Goal: Information Seeking & Learning: Compare options

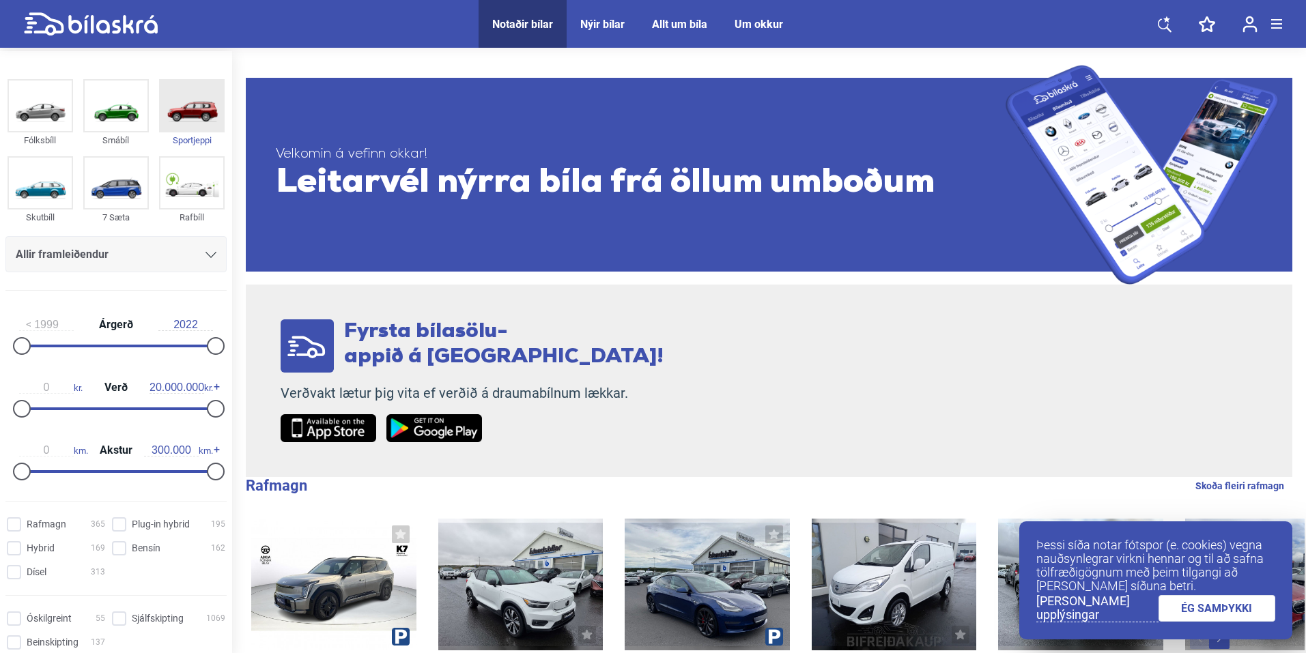
click at [186, 109] on img at bounding box center [191, 106] width 63 height 51
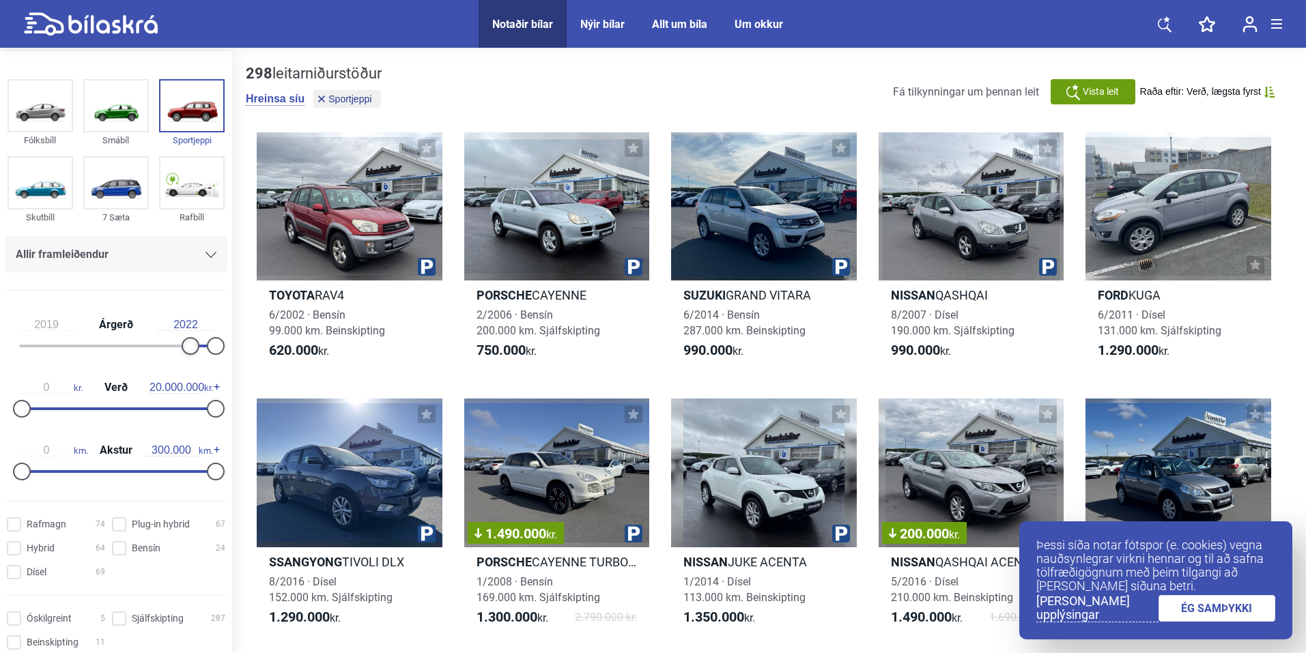
drag, startPoint x: 21, startPoint y: 348, endPoint x: 184, endPoint y: 343, distance: 162.6
click at [184, 343] on div at bounding box center [191, 346] width 18 height 18
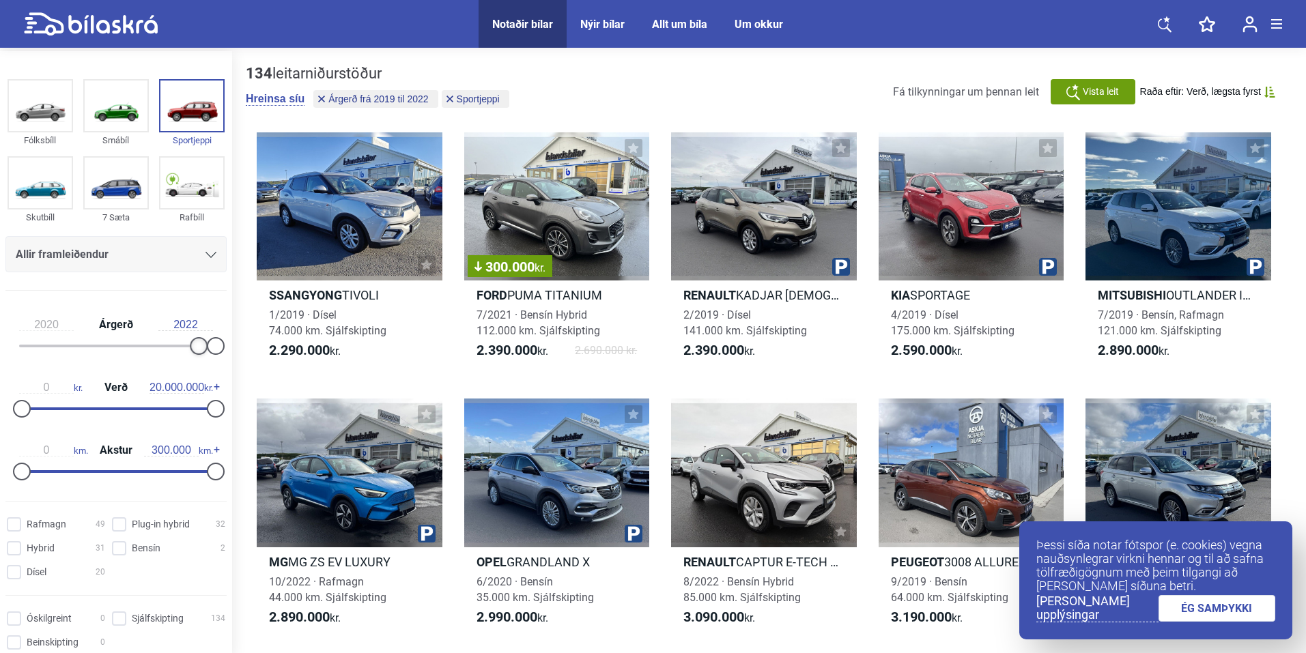
click at [192, 350] on div at bounding box center [199, 346] width 18 height 18
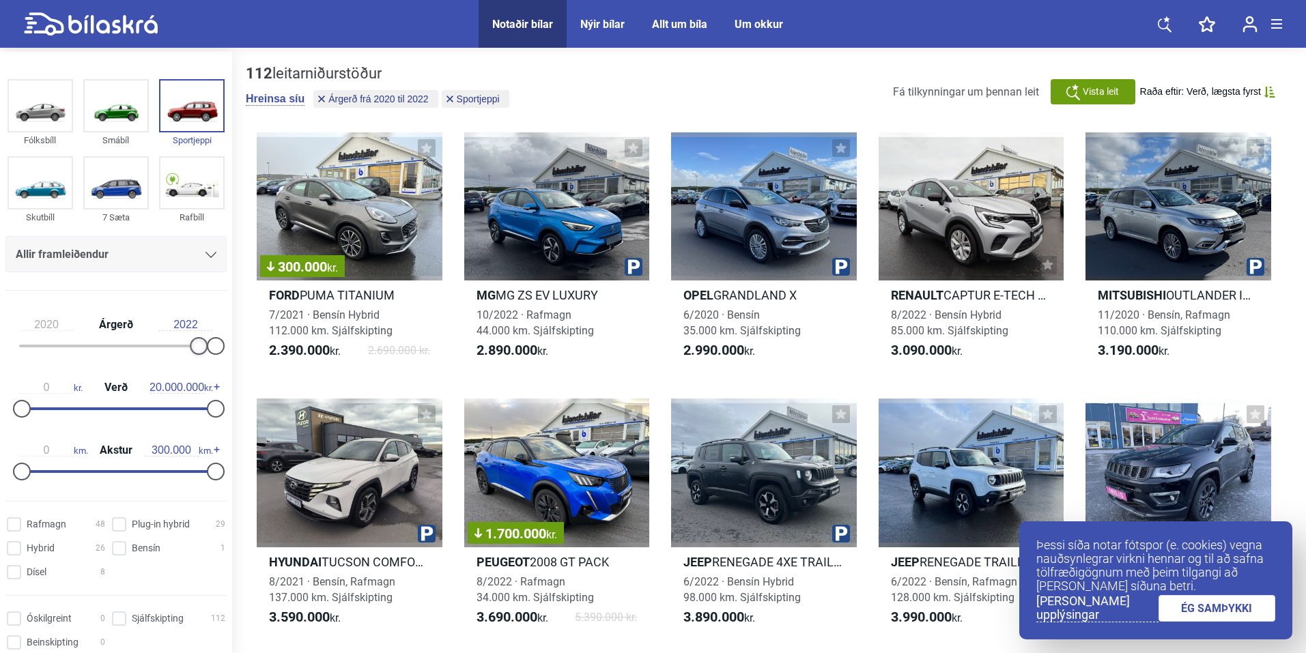
type input "2021"
drag, startPoint x: 195, startPoint y: 345, endPoint x: 203, endPoint y: 343, distance: 8.6
click at [203, 343] on div at bounding box center [208, 346] width 18 height 18
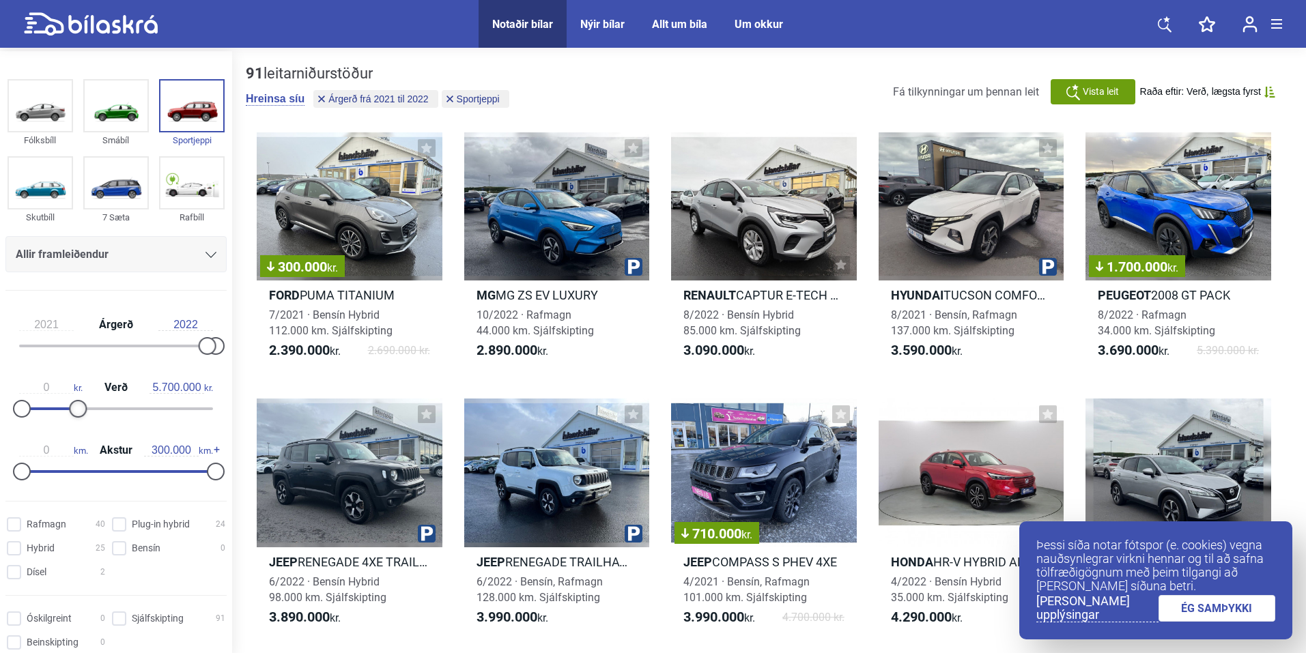
type input "5.600.000"
drag, startPoint x: 209, startPoint y: 413, endPoint x: 72, endPoint y: 396, distance: 137.6
click at [72, 396] on div "0 kr. Verð 5.600.000 kr." at bounding box center [115, 396] width 221 height 63
type input "60.000"
drag, startPoint x: 204, startPoint y: 474, endPoint x: 55, endPoint y: 468, distance: 149.6
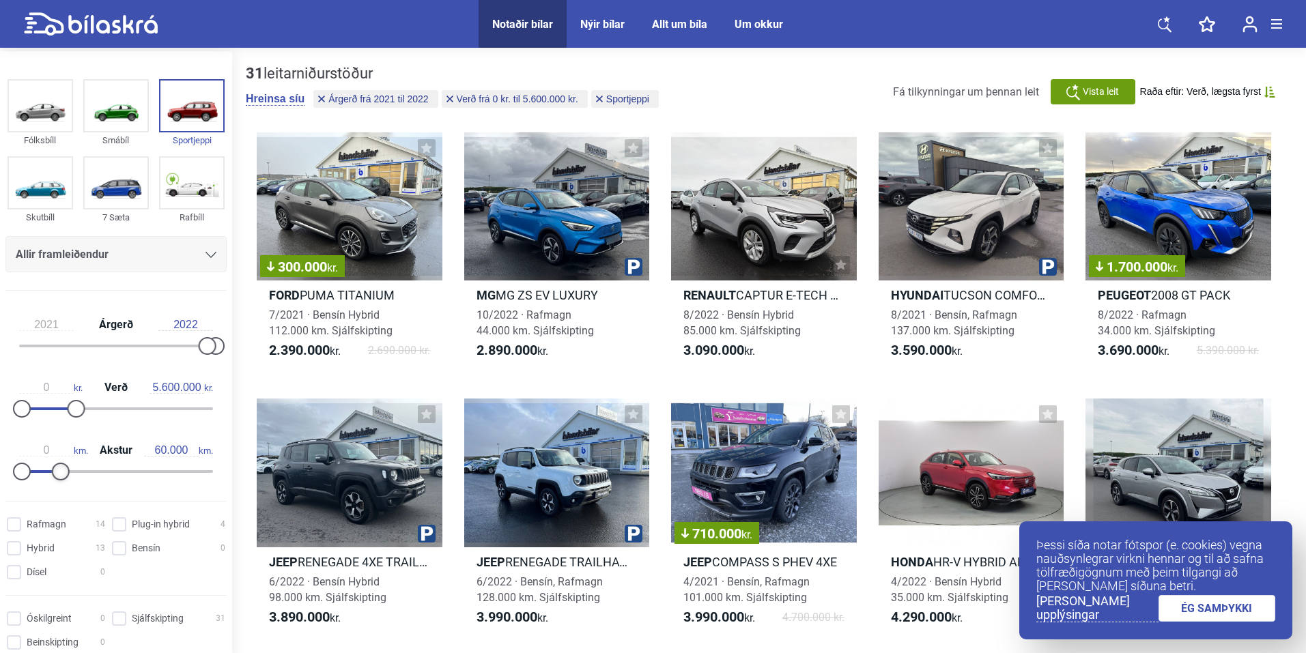
click at [55, 468] on div at bounding box center [61, 472] width 18 height 18
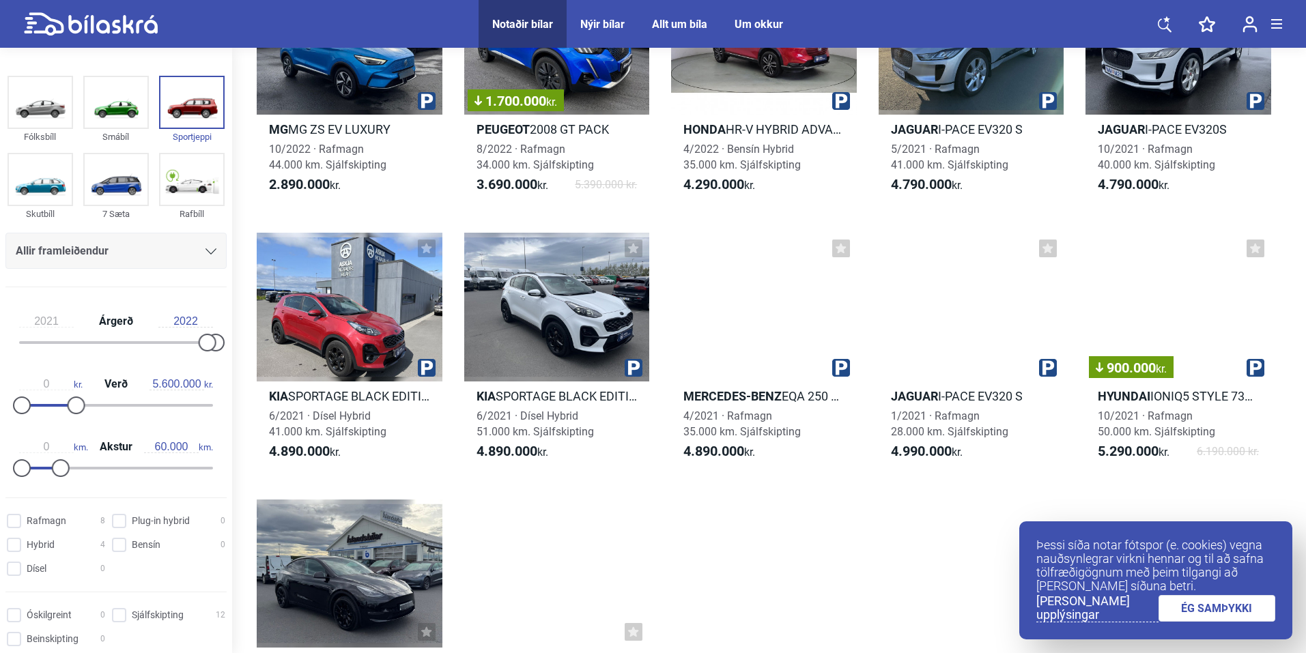
scroll to position [137, 0]
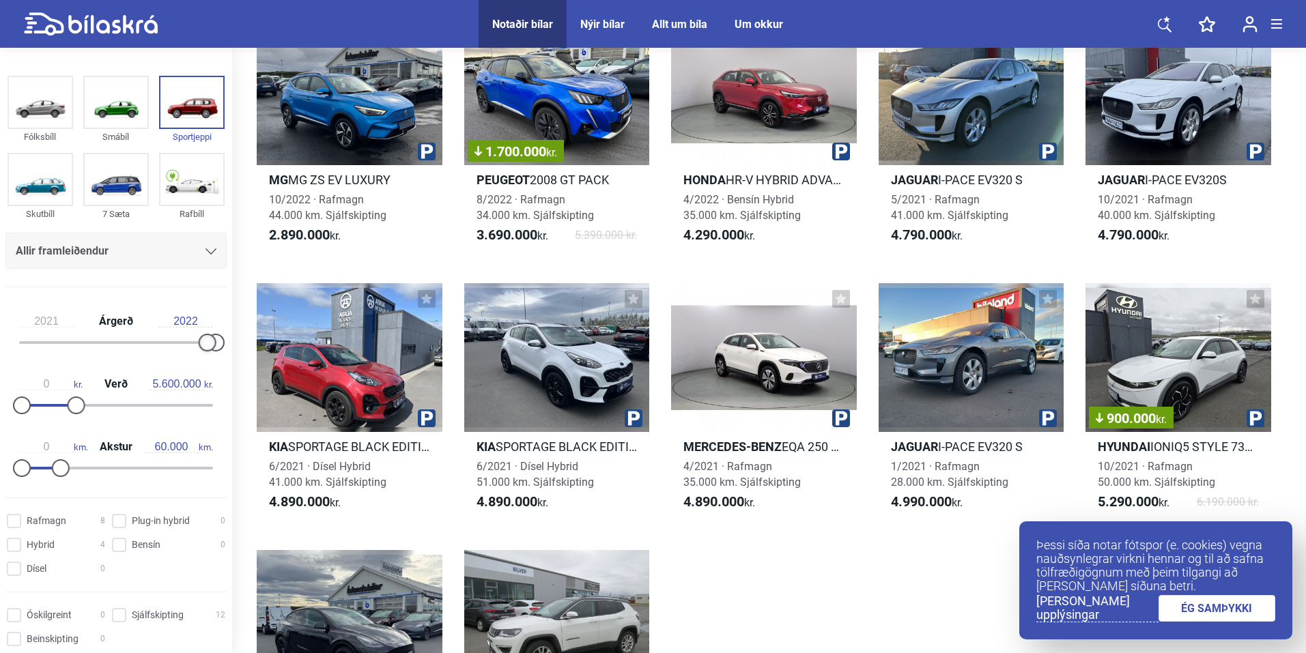
drag, startPoint x: 205, startPoint y: 343, endPoint x: 216, endPoint y: 338, distance: 11.6
click at [213, 341] on div at bounding box center [116, 342] width 194 height 3
click at [213, 340] on div at bounding box center [216, 343] width 18 height 18
click at [1265, 605] on link "ÉG SAMÞYKKI" at bounding box center [1216, 608] width 117 height 27
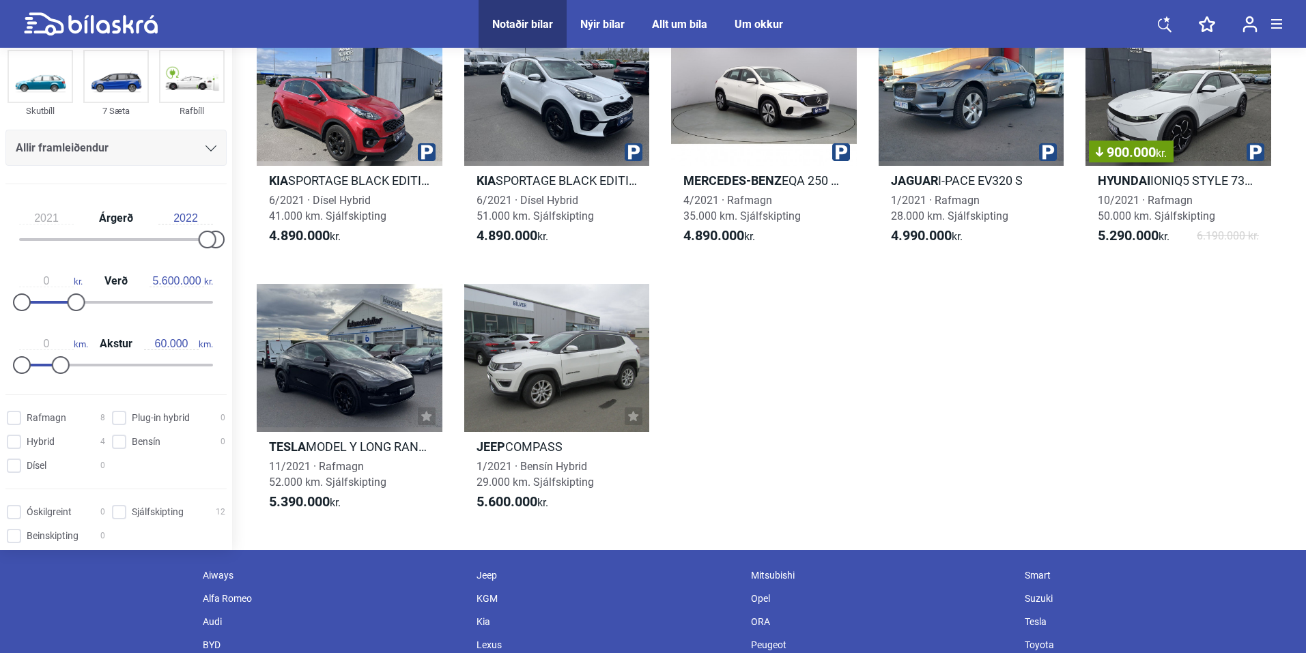
scroll to position [410, 0]
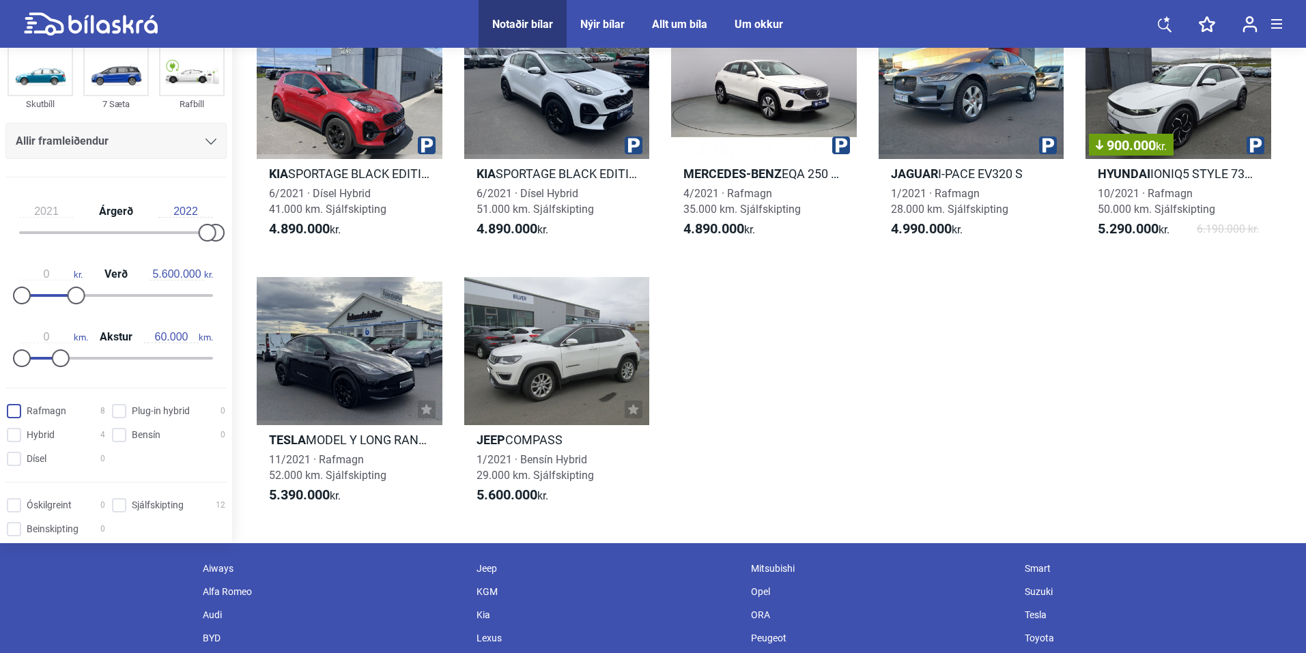
click at [10, 406] on input "Rafmagn 8" at bounding box center [58, 412] width 98 height 14
checkbox input "true"
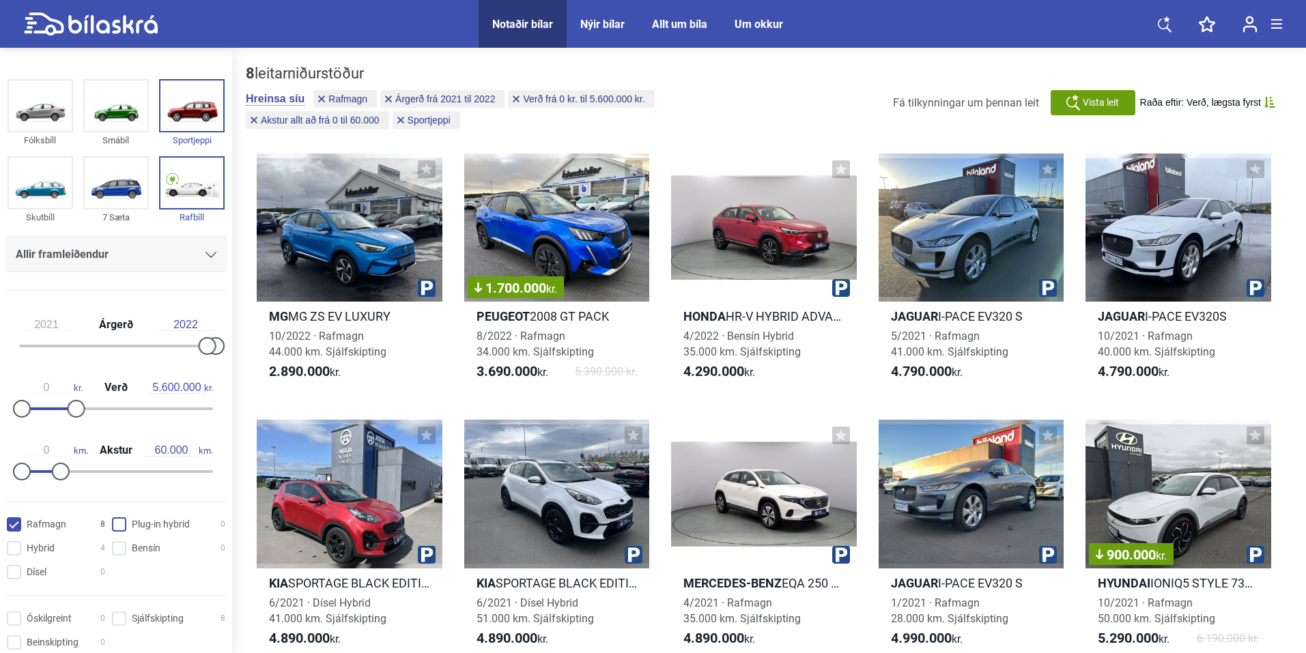
click at [119, 519] on hybrid "Plug-in hybrid 0" at bounding box center [170, 525] width 113 height 14
checkbox hybrid "true"
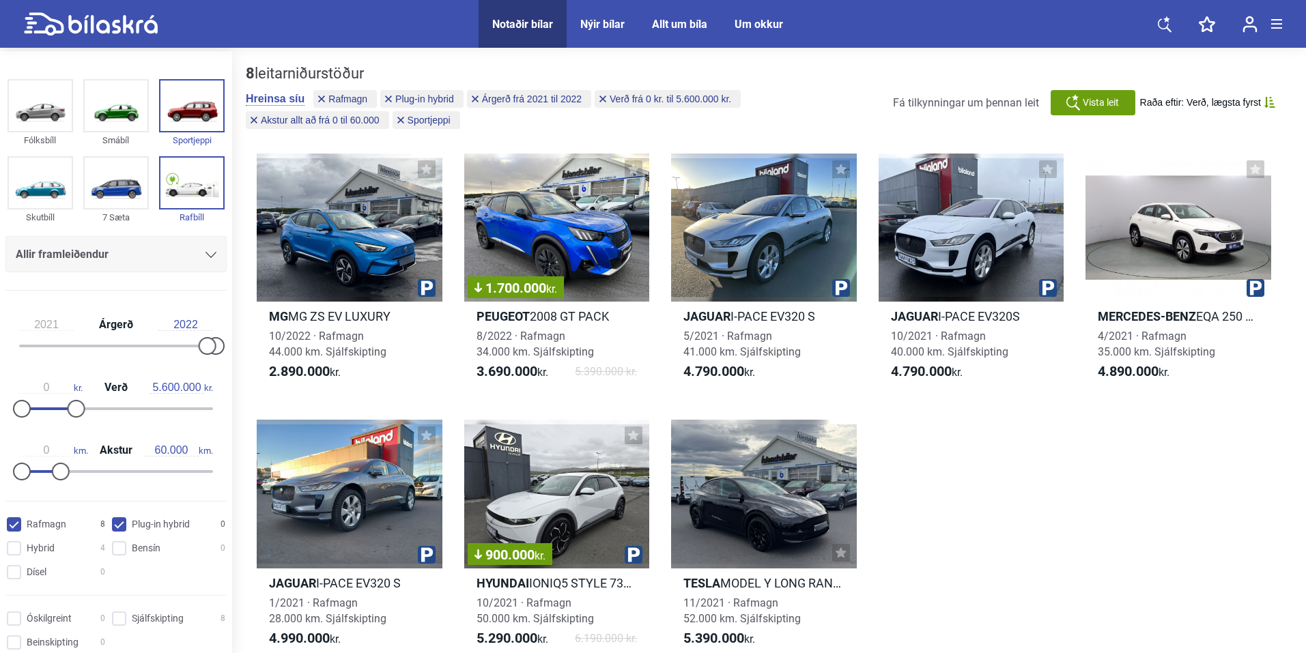
click at [16, 527] on input "Rafmagn 8" at bounding box center [58, 525] width 98 height 14
checkbox input "false"
